Goal: Register for event/course

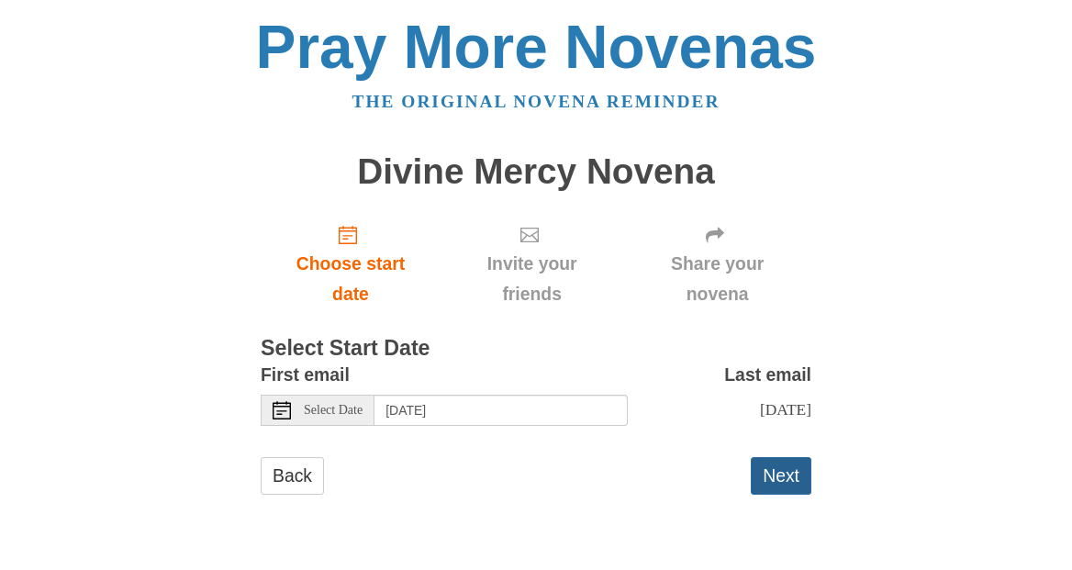
click at [787, 467] on button "Next" at bounding box center [781, 476] width 61 height 38
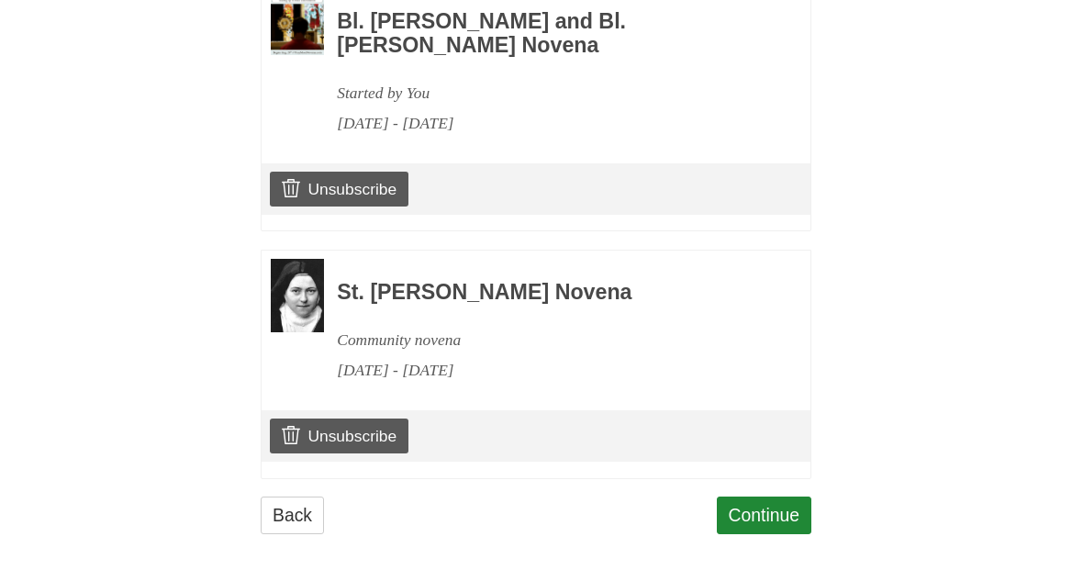
scroll to position [1144, 0]
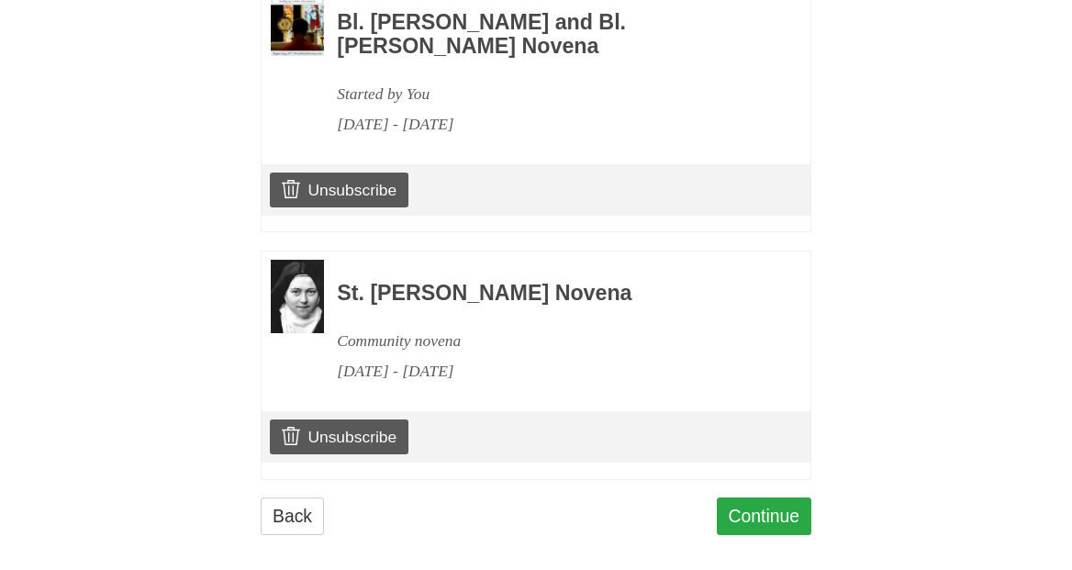
click at [757, 505] on link "Continue" at bounding box center [764, 516] width 95 height 38
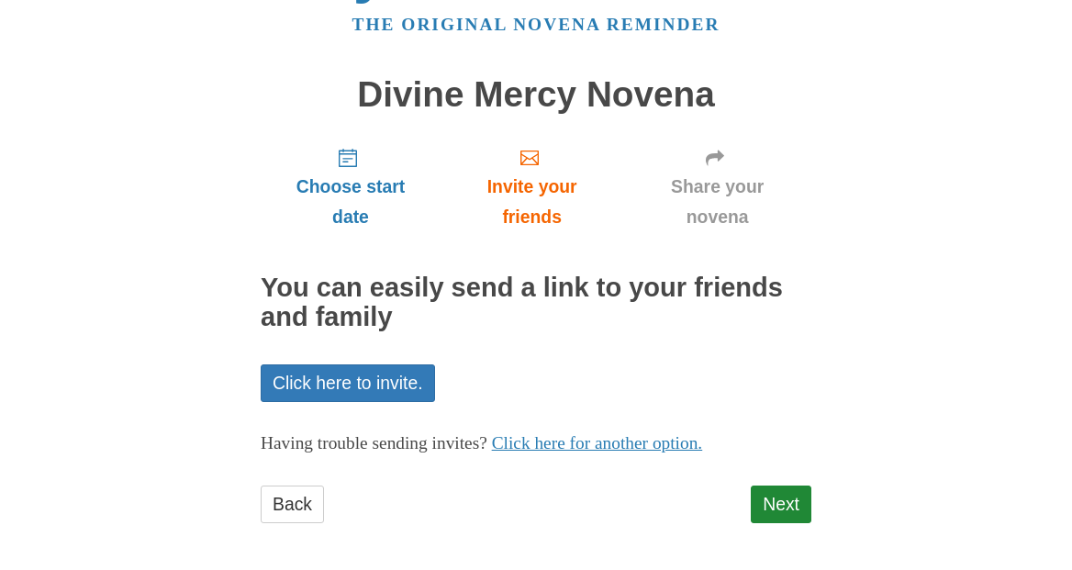
scroll to position [76, 0]
click at [782, 499] on link "Next" at bounding box center [781, 505] width 61 height 38
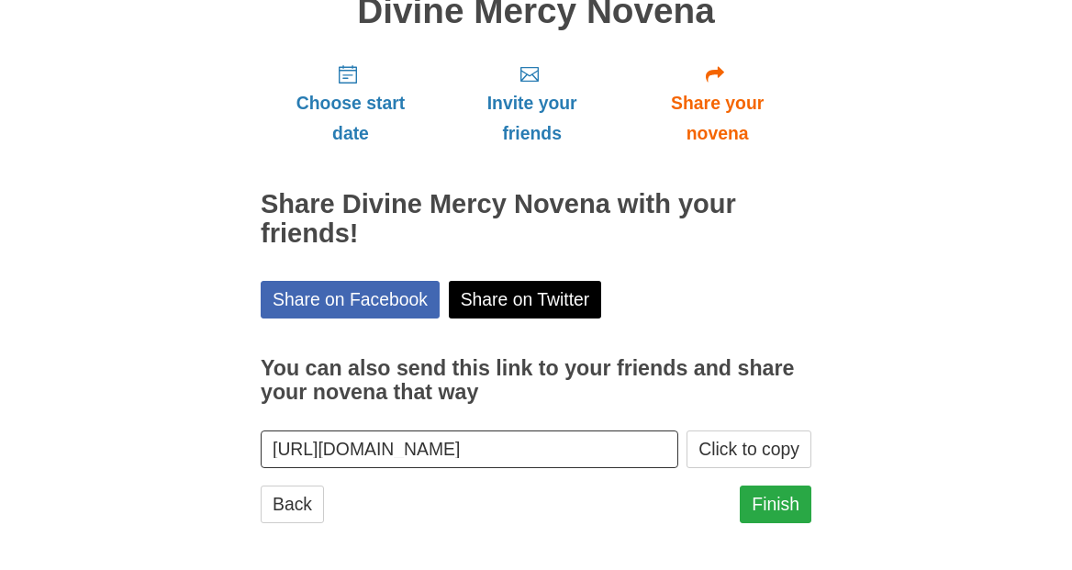
scroll to position [160, 0]
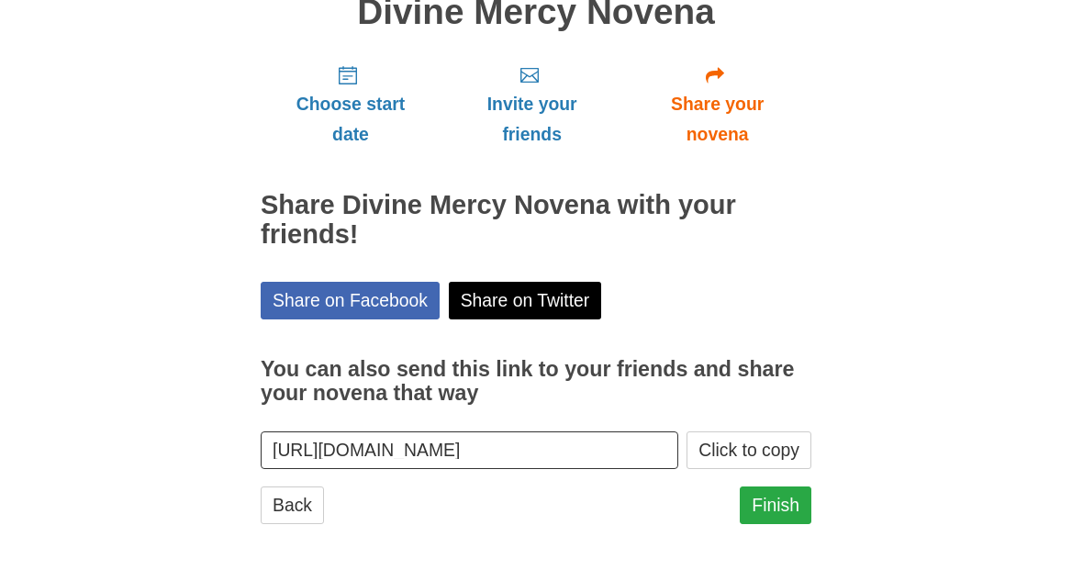
click at [775, 498] on link "Finish" at bounding box center [776, 505] width 72 height 38
